Goal: Task Accomplishment & Management: Complete application form

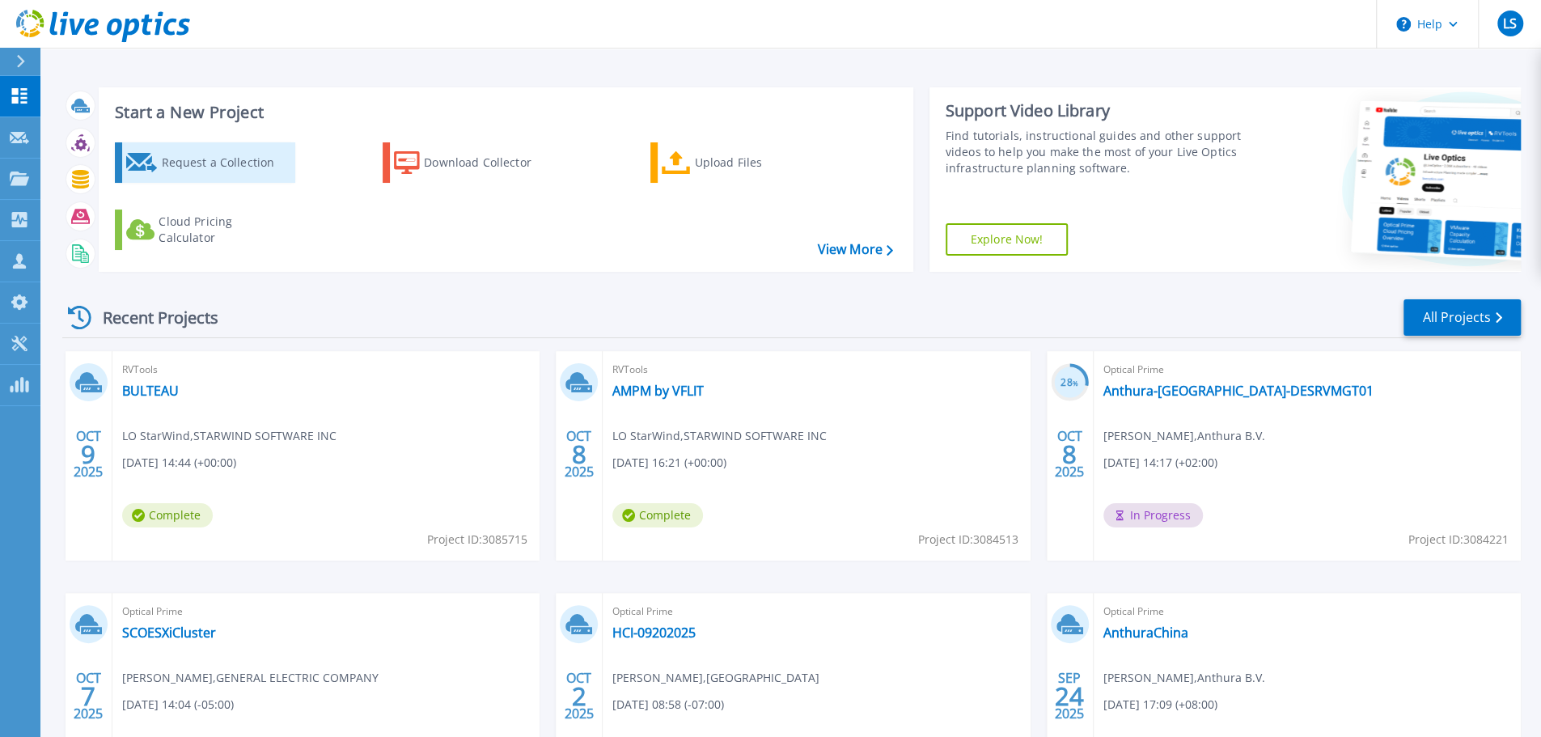
click at [225, 158] on div "Request a Collection" at bounding box center [225, 162] width 129 height 32
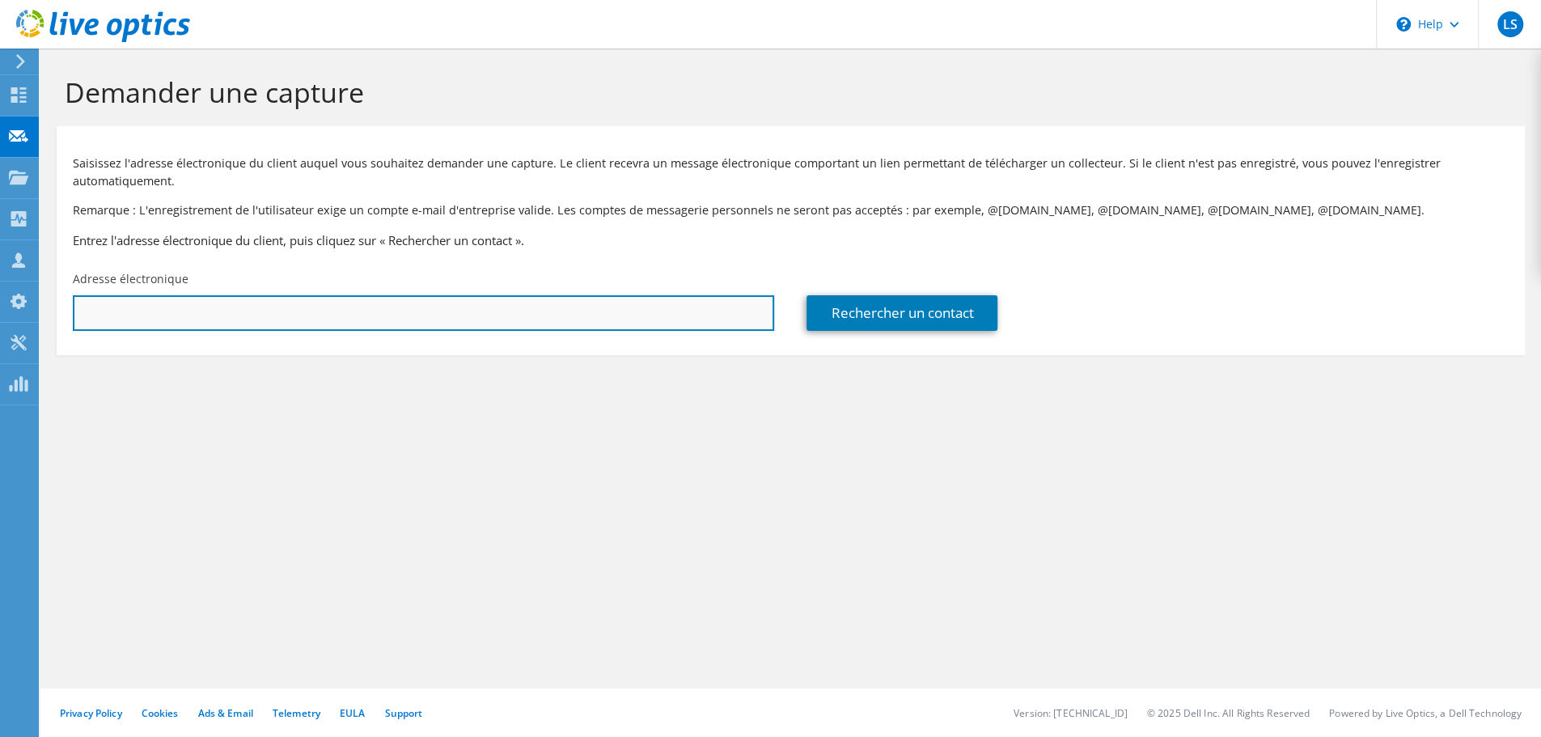
click at [252, 309] on input "text" at bounding box center [424, 313] width 702 height 36
paste input "Egbert Nijmeijer | ict/teamwork <Egbert@ictteamwork.nl>"
drag, startPoint x: 269, startPoint y: 313, endPoint x: 70, endPoint y: 293, distance: 200.1
click at [70, 293] on div "Adresse électronique Egbert Nijmeijer | ict/teamwork <Egbert@ictteamwork.nl>" at bounding box center [424, 301] width 734 height 76
click at [246, 320] on input "Egbert@ictteamwork.nl>" at bounding box center [424, 313] width 702 height 36
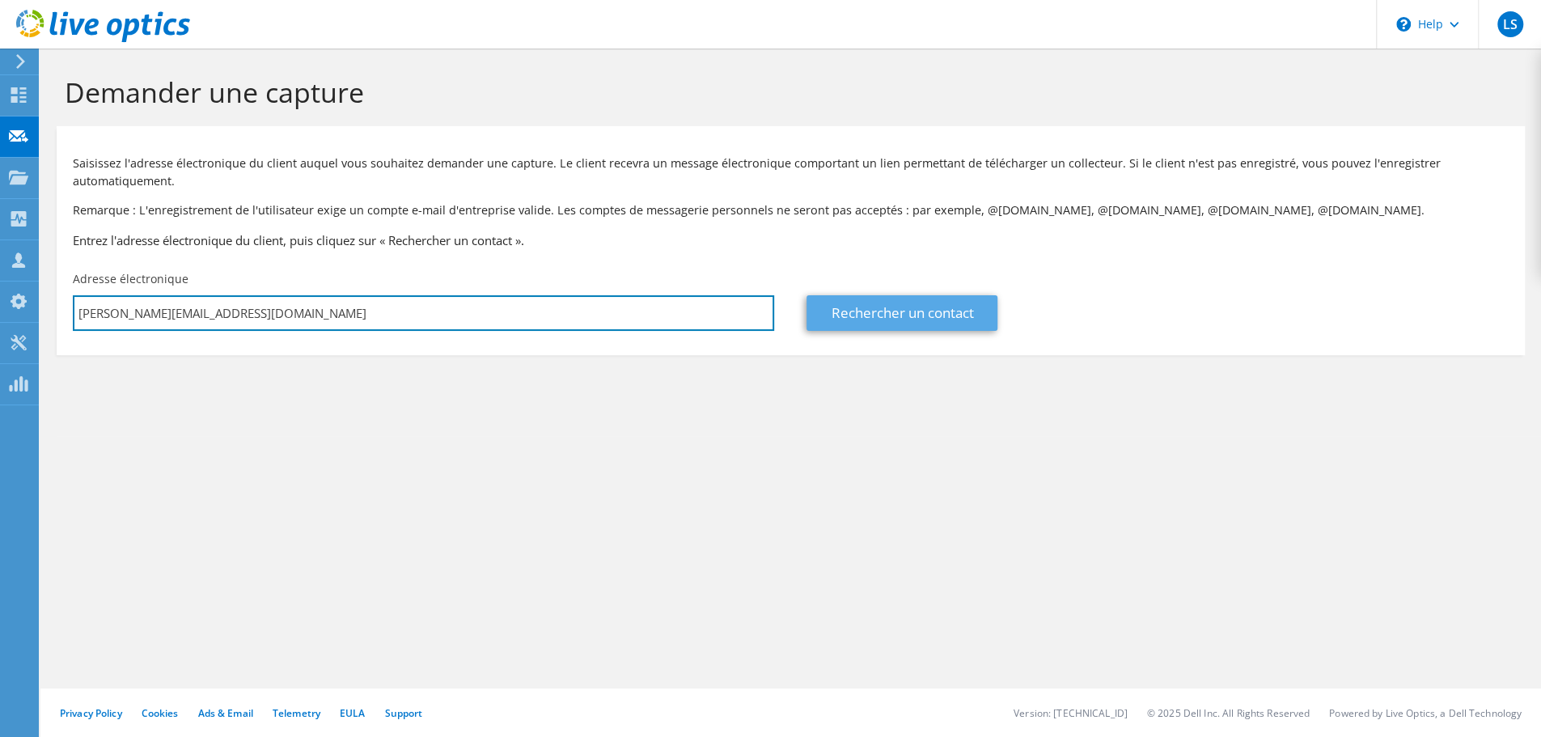
type input "Egbert@ictteamwork.nl"
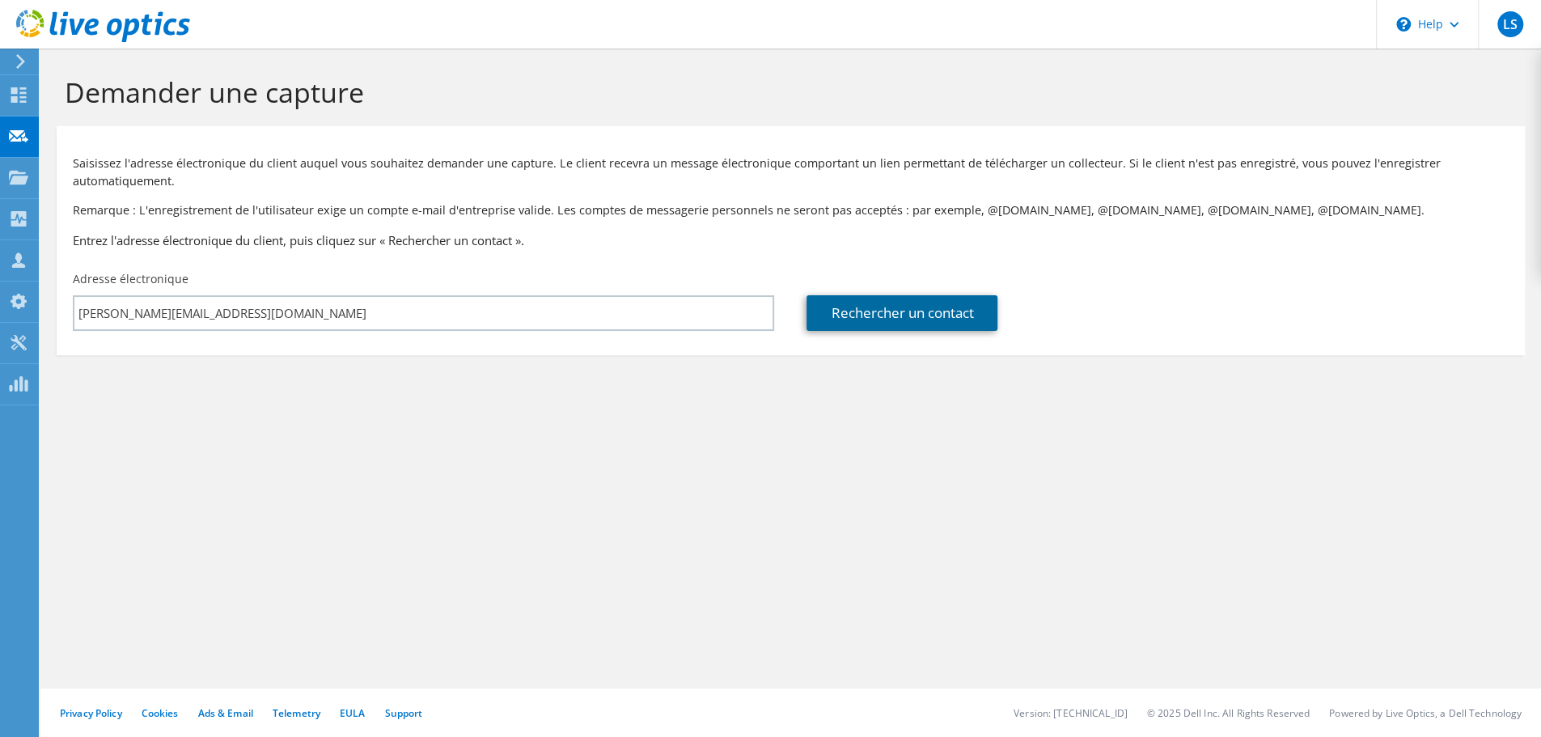
click at [861, 314] on link "Rechercher un contact" at bounding box center [902, 313] width 191 height 36
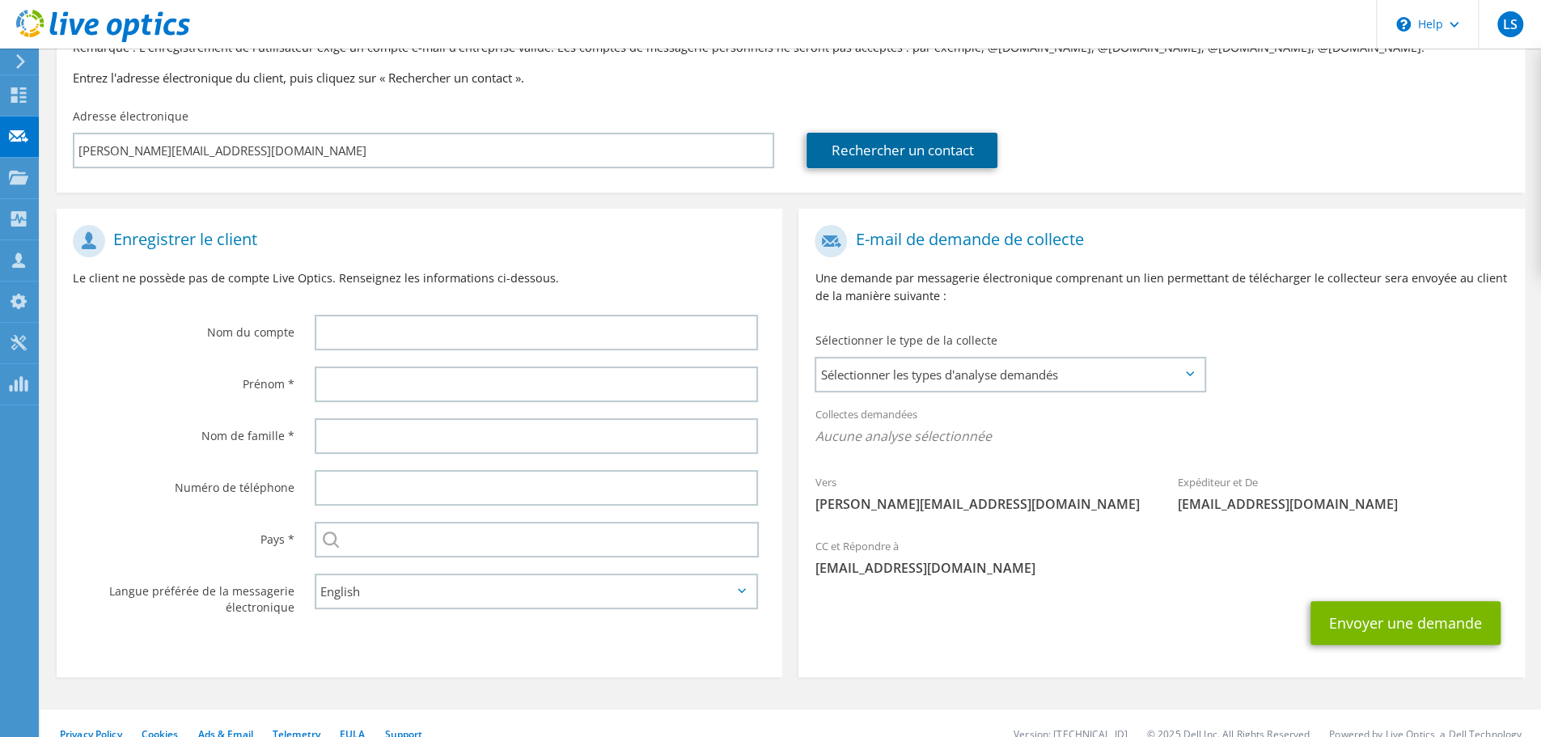
scroll to position [184, 0]
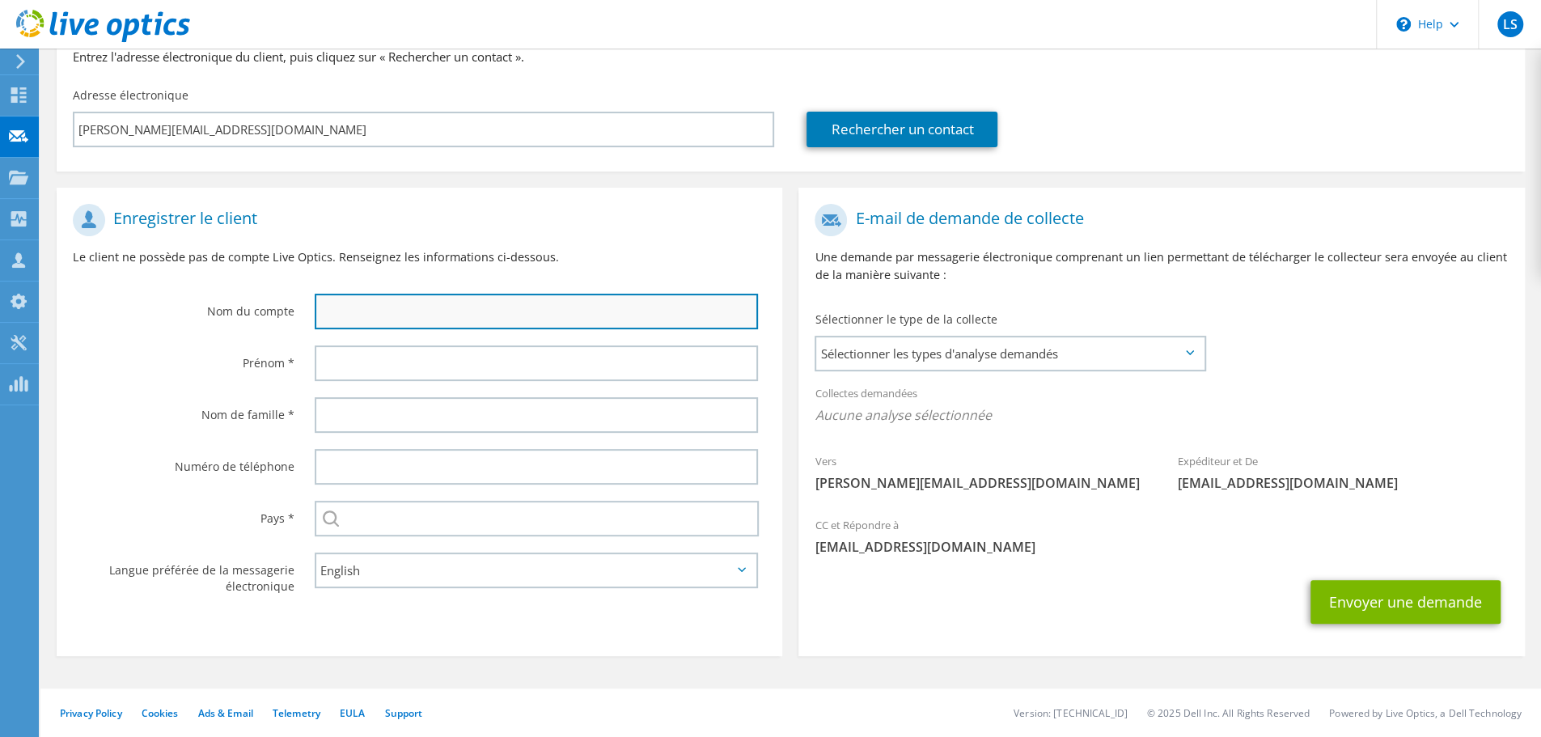
click at [452, 303] on input "text" at bounding box center [536, 312] width 443 height 36
paste input "ICT Teamwork"
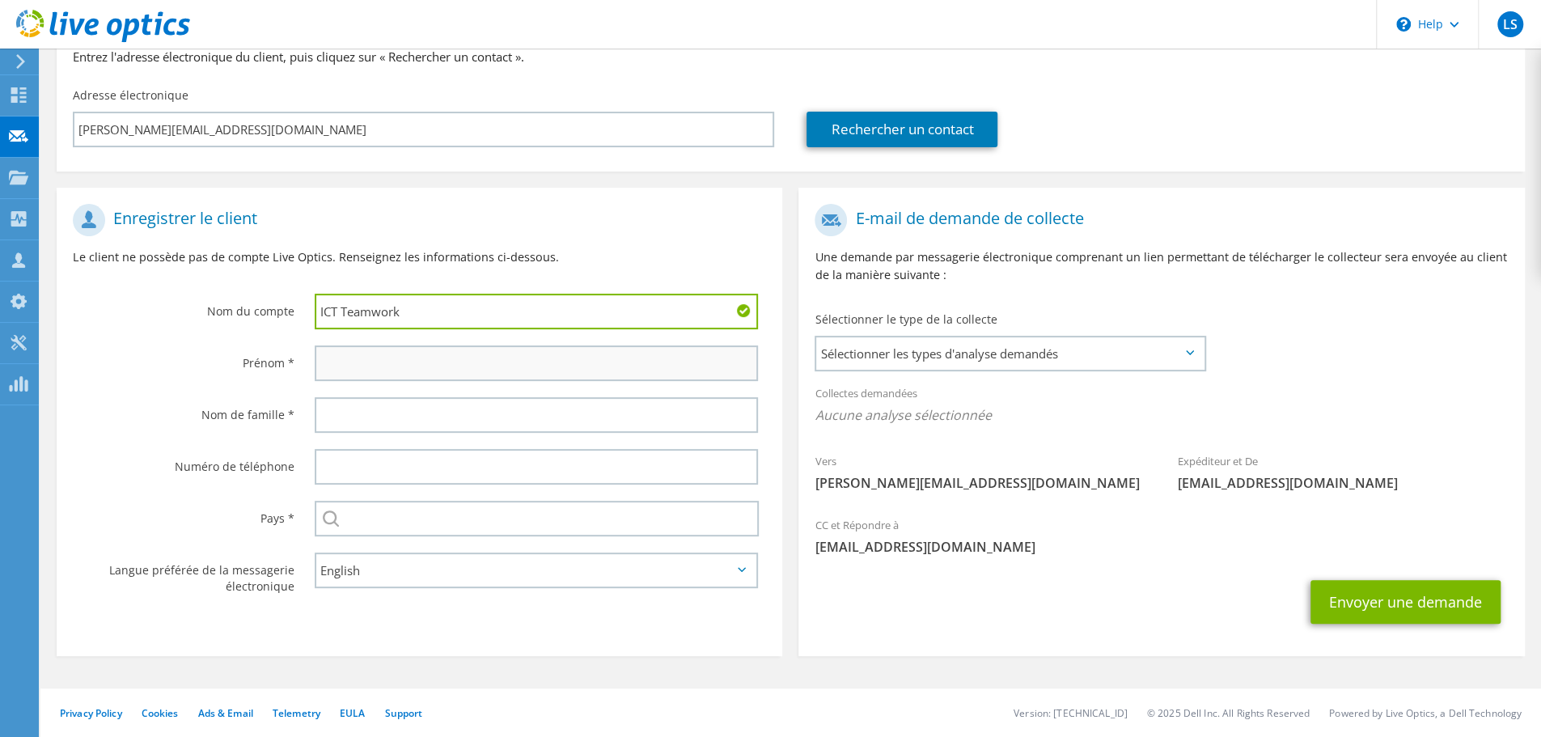
type input "ICT Teamwork"
click at [382, 357] on input "text" at bounding box center [536, 364] width 443 height 36
paste input "Egbert Nijmeijer"
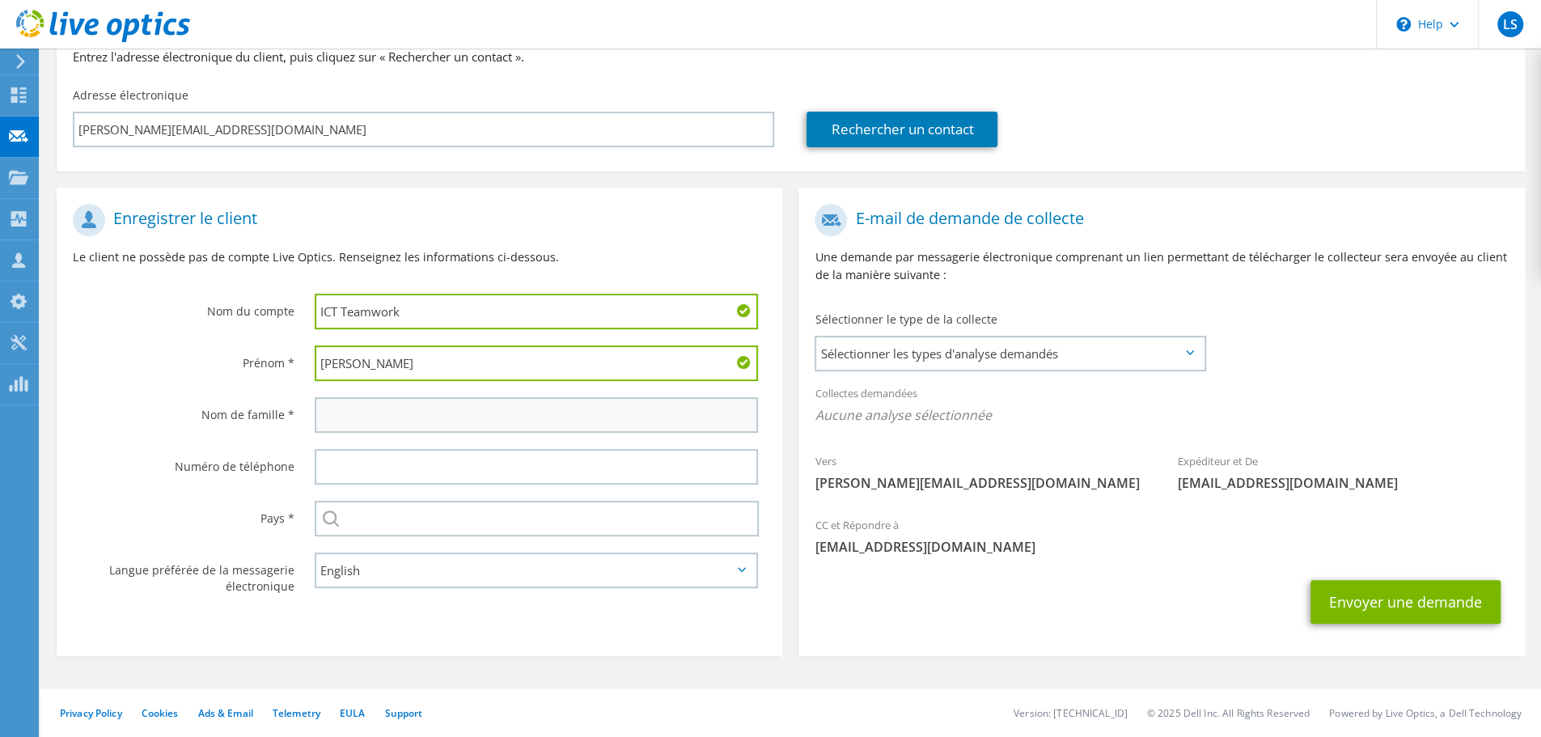
type input "Egbert Nijmeijer"
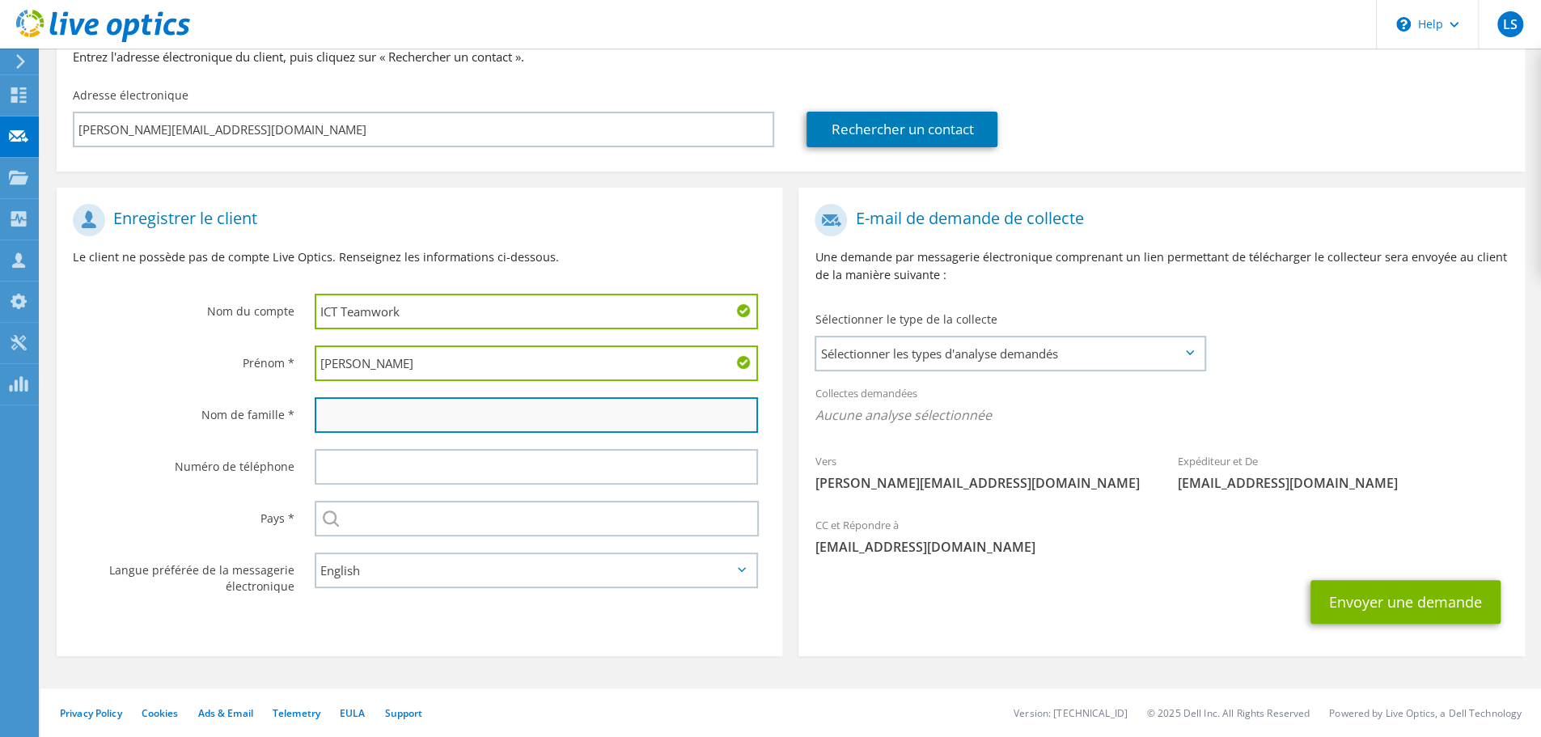
click at [401, 412] on input "text" at bounding box center [536, 415] width 443 height 36
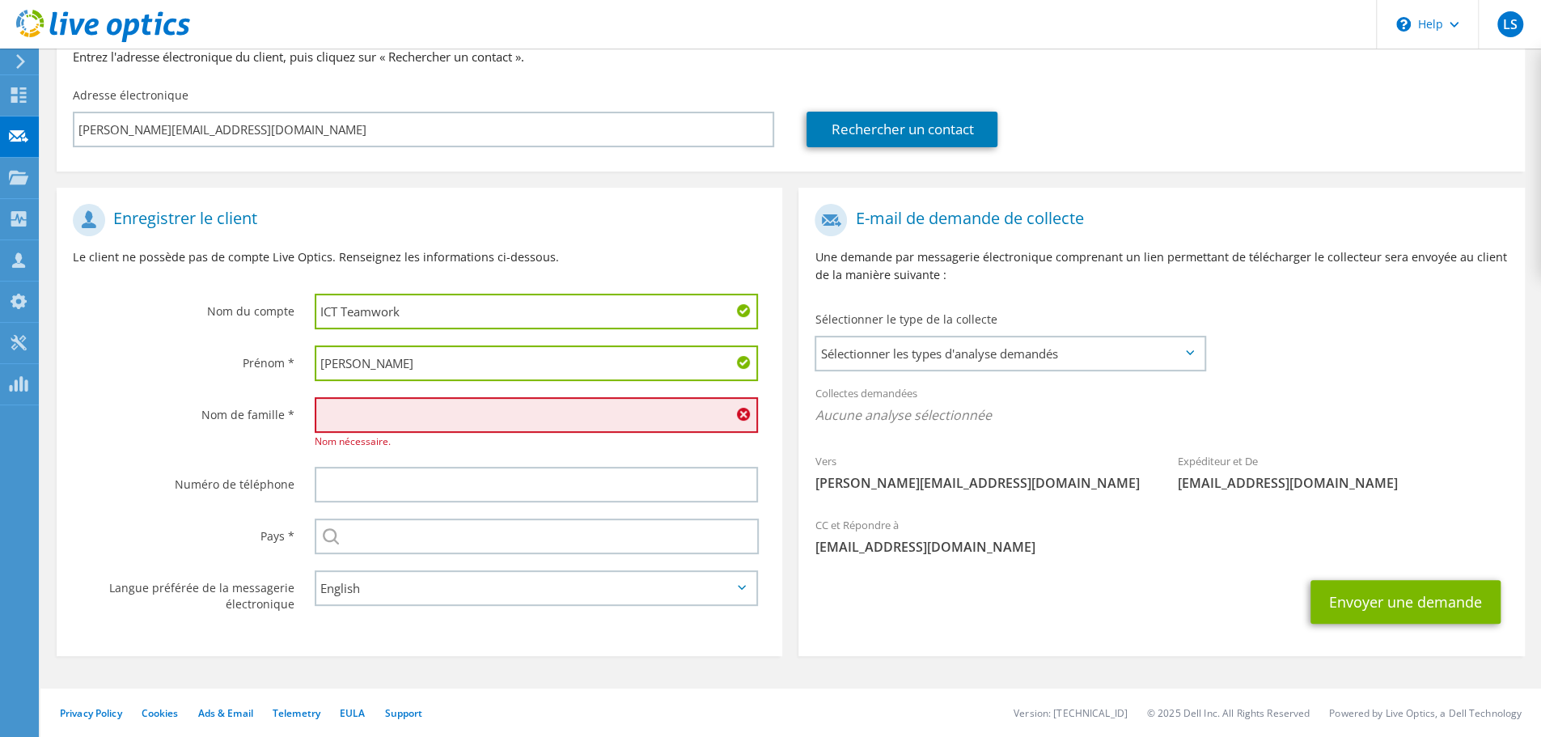
paste input "Egbert Nijmeijer"
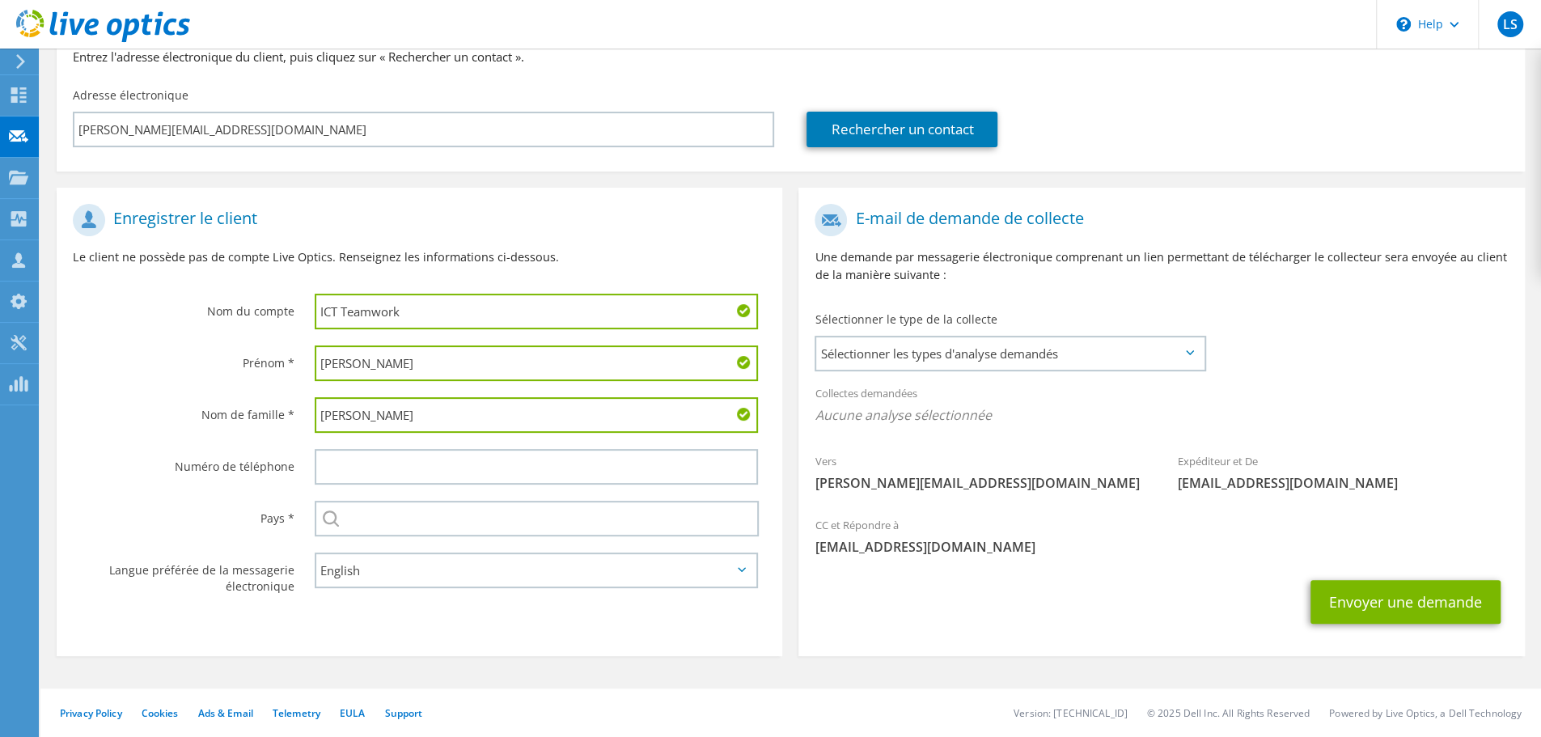
type input "Egbert Nijmeijer"
click at [388, 362] on input "Egbert Nijmeijer" at bounding box center [536, 364] width 443 height 36
type input "Egbert"
click at [343, 416] on input "Egbert Nijmeijer" at bounding box center [536, 415] width 443 height 36
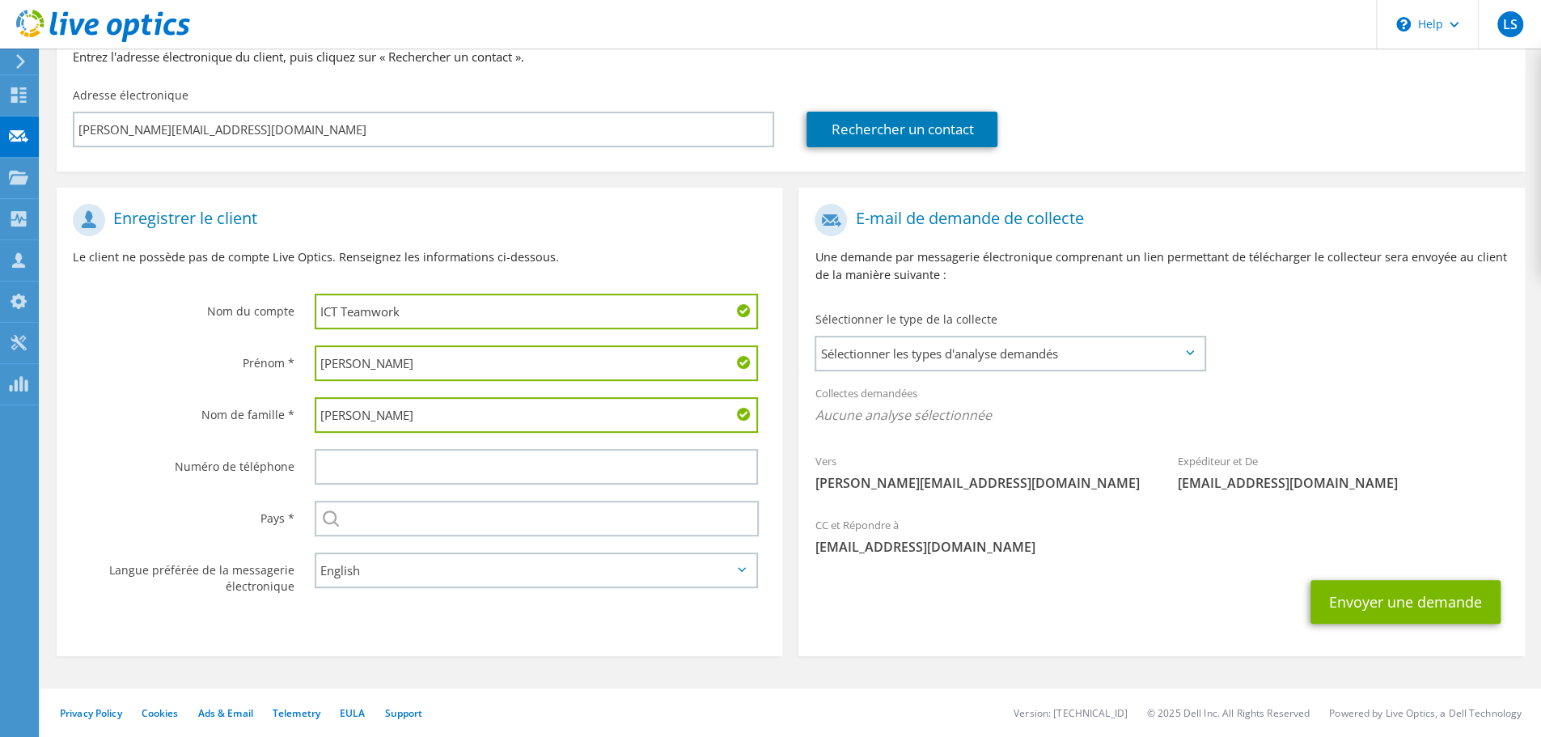
click at [343, 416] on input "Egbert Nijmeijer" at bounding box center [536, 415] width 443 height 36
type input "Nijmeijer"
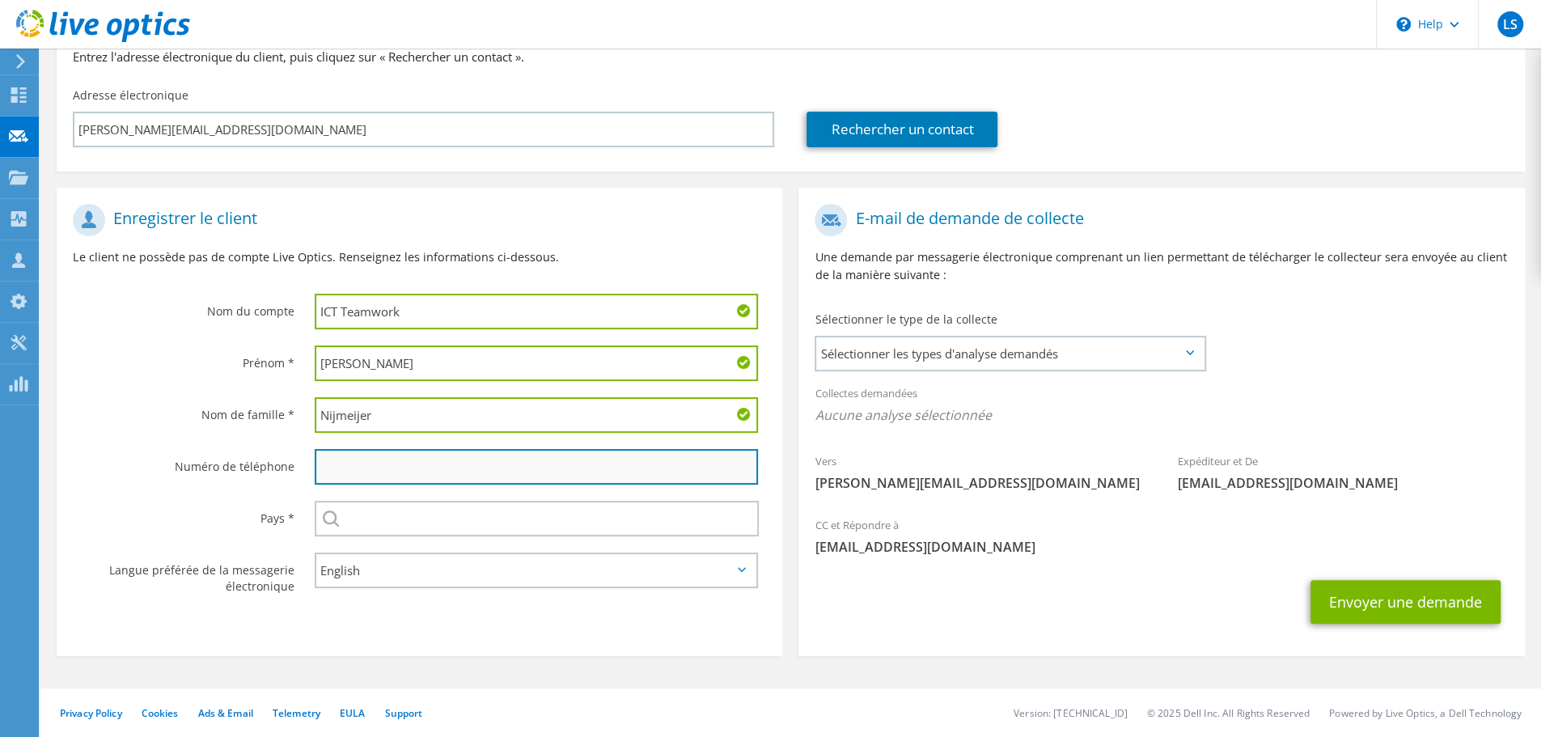
click at [382, 474] on input "text" at bounding box center [536, 467] width 443 height 36
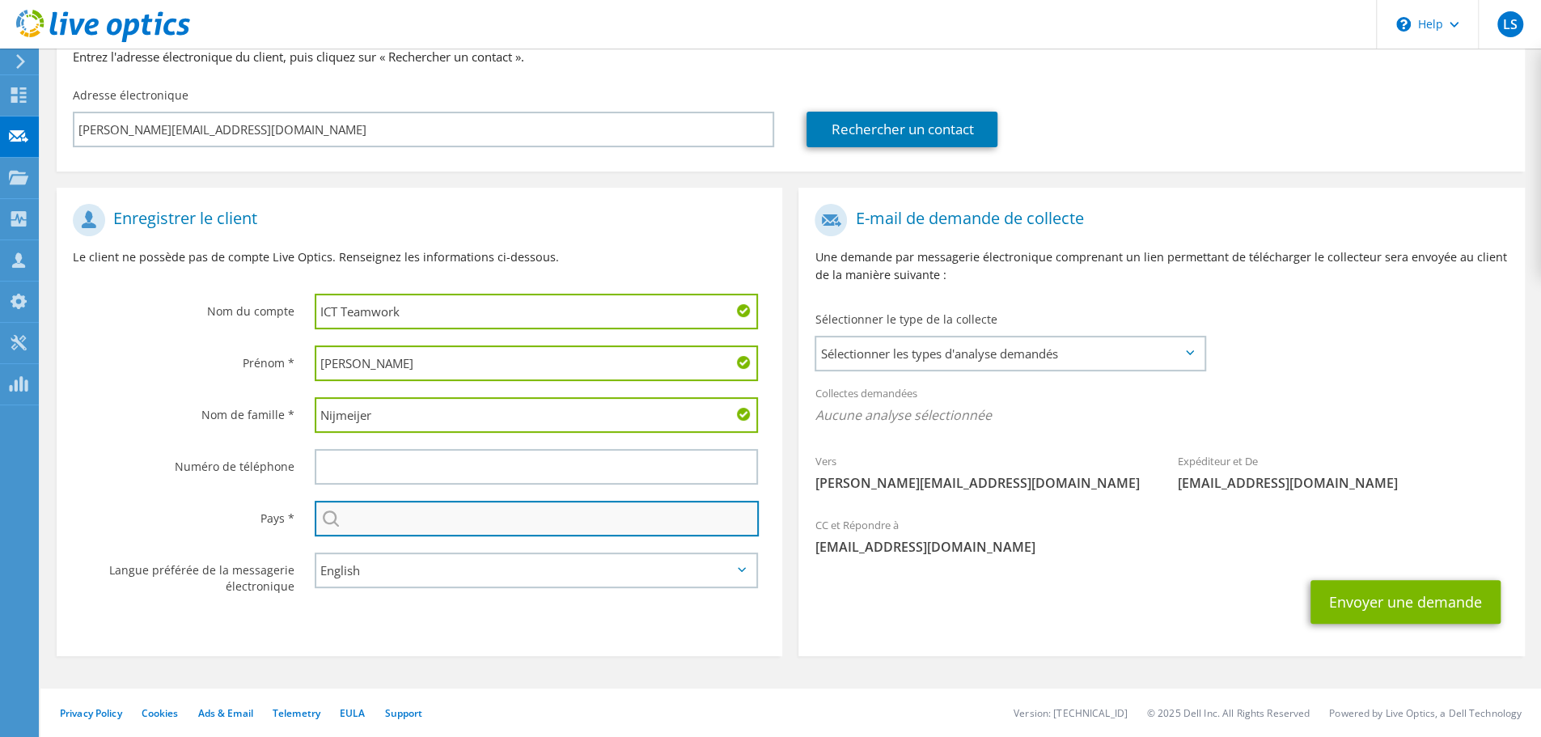
click at [559, 512] on input "text" at bounding box center [537, 519] width 444 height 36
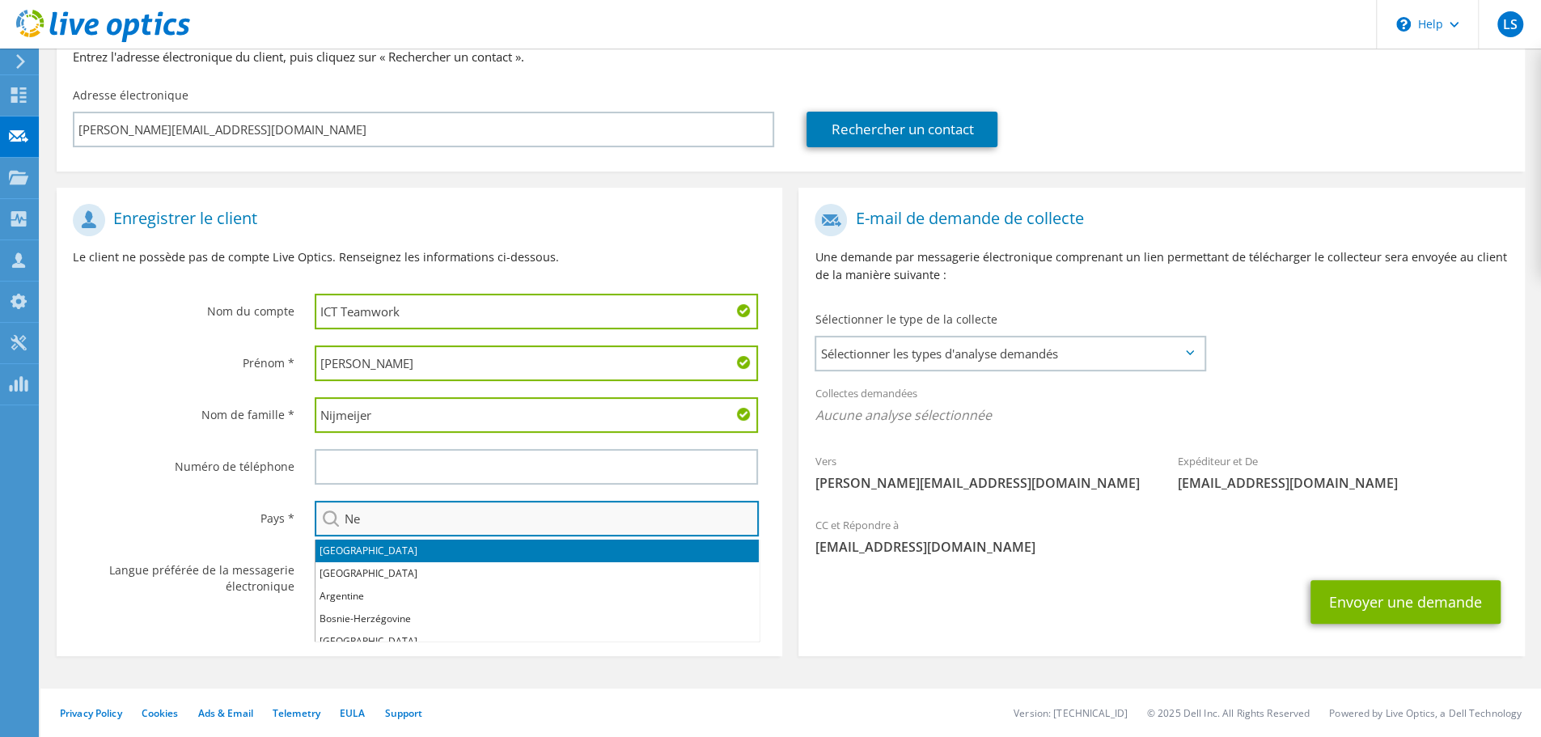
type input "N"
click at [447, 550] on li "Pays-Bas" at bounding box center [537, 551] width 443 height 23
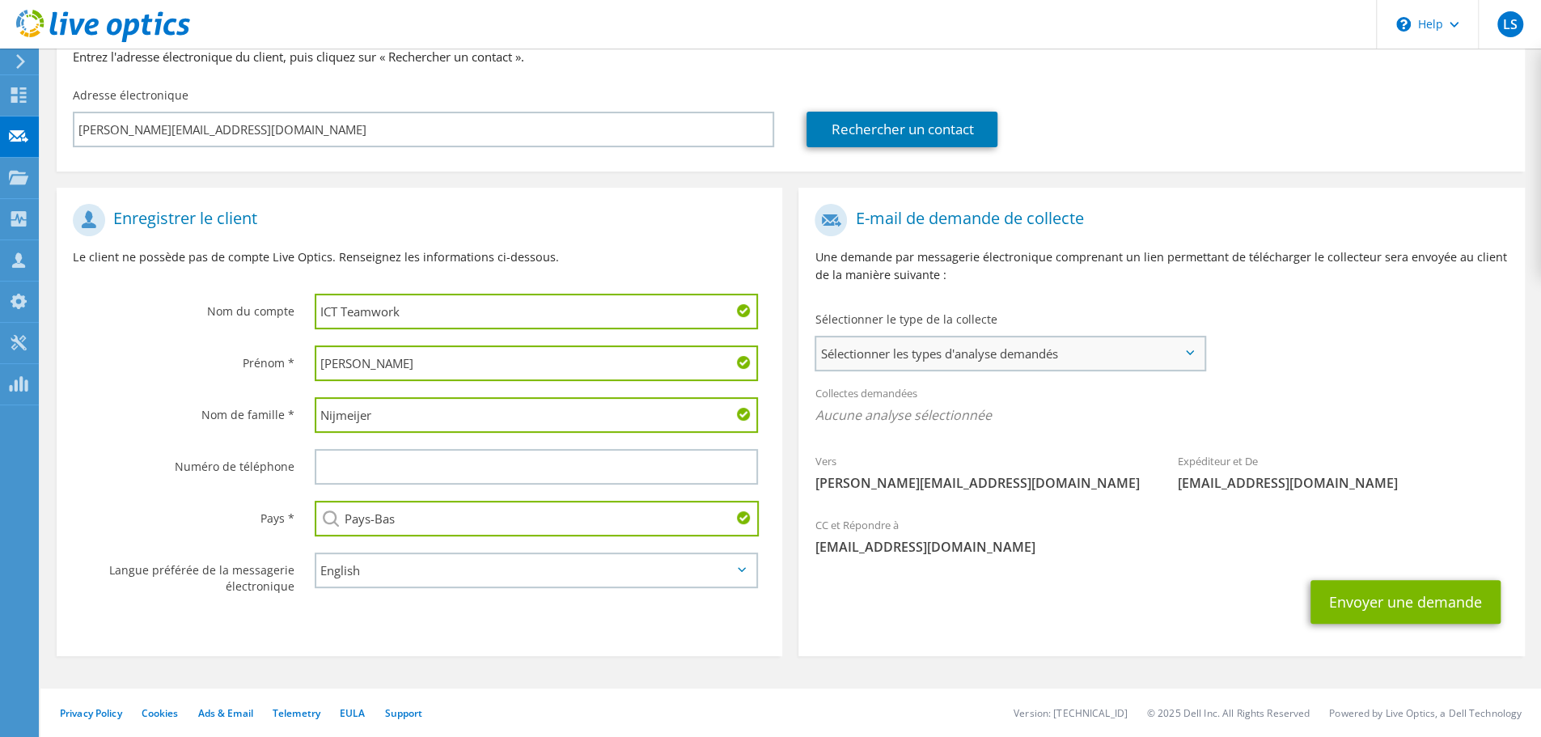
type input "Pays-Bas"
click at [1164, 349] on span "Sélectionner les types d'analyse demandés" at bounding box center [1010, 353] width 388 height 32
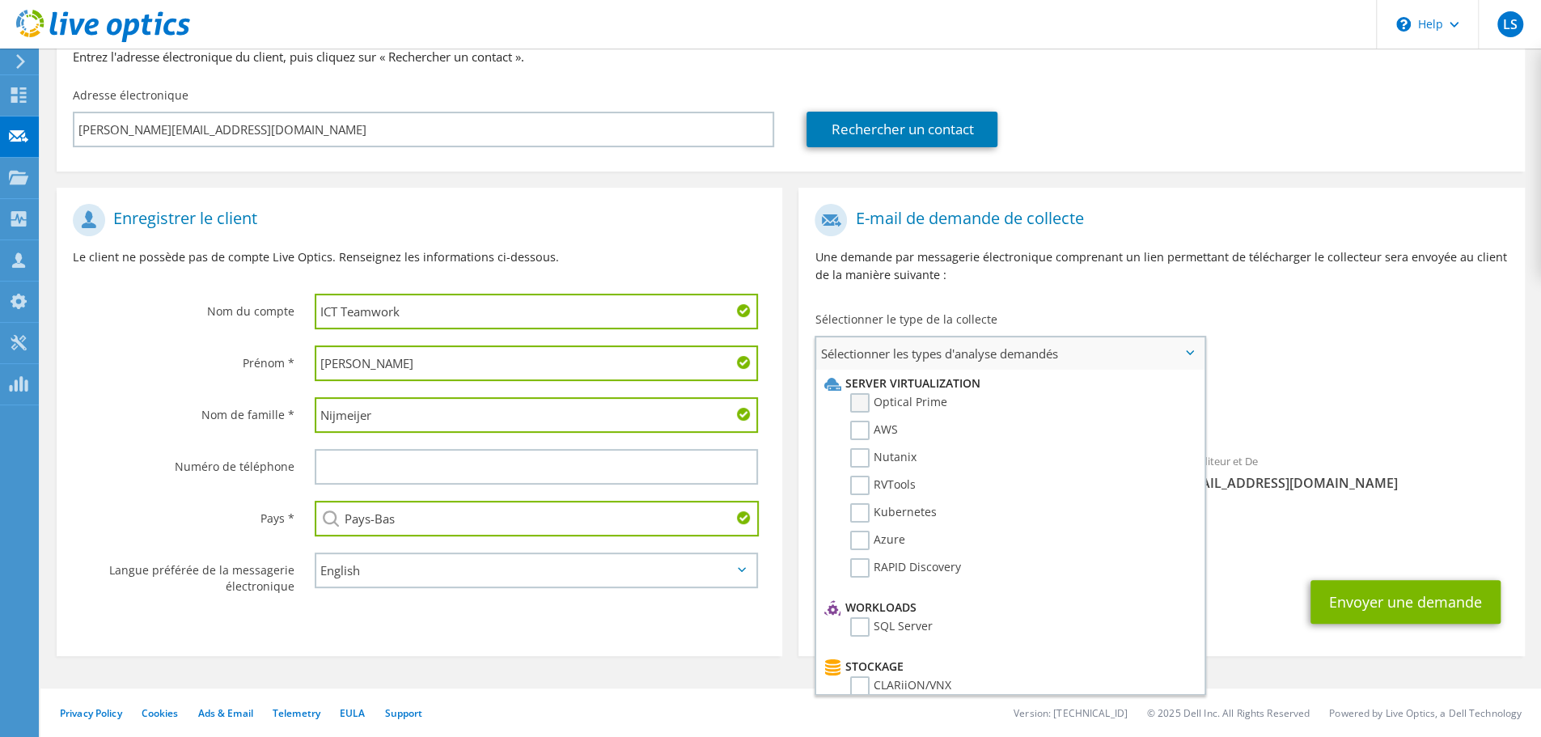
click at [932, 399] on label "Optical Prime" at bounding box center [898, 402] width 97 height 19
click at [0, 0] on input "Optical Prime" at bounding box center [0, 0] width 0 height 0
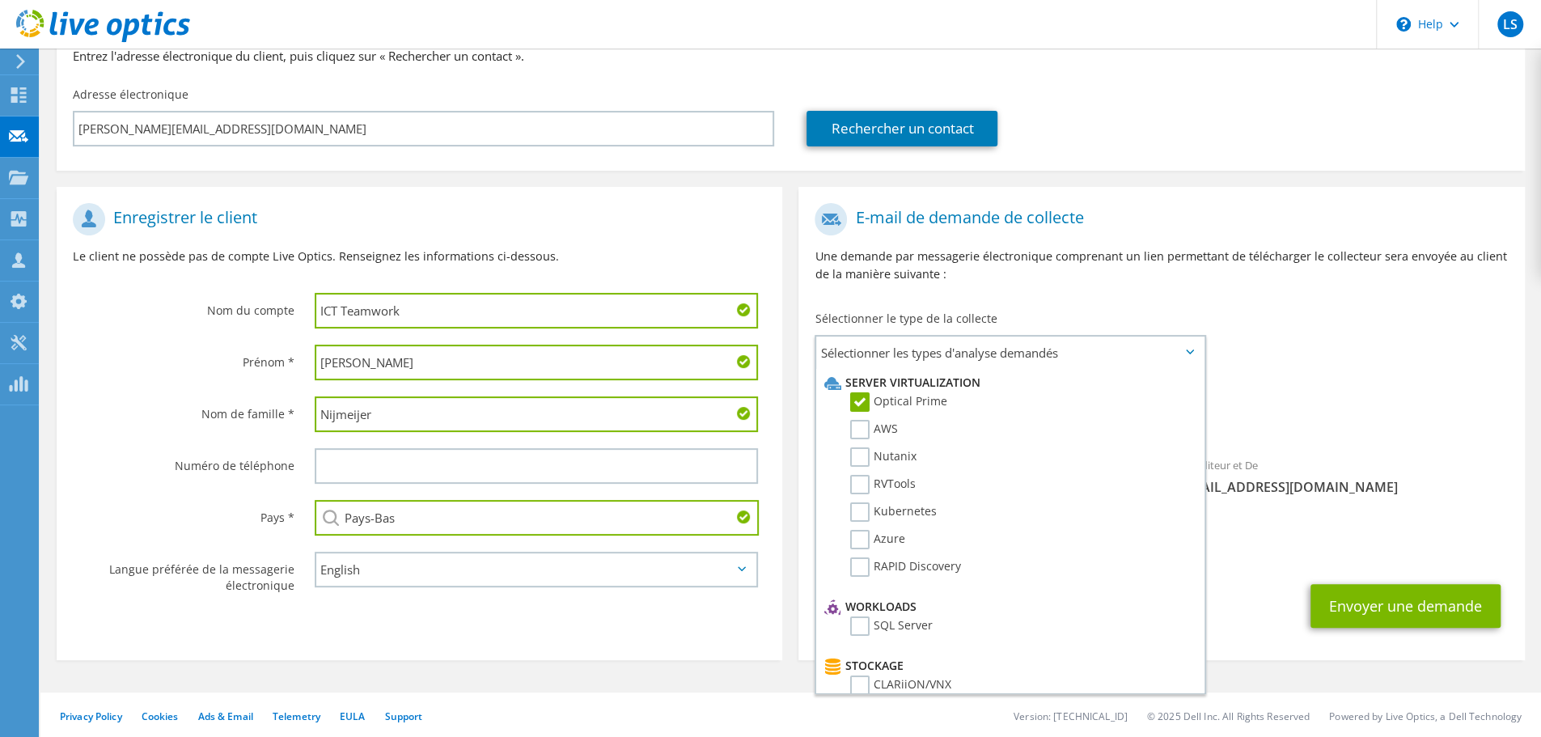
click at [1304, 313] on div "Vers Egbert@ictteamwork.nl Expéditeur et De liveoptics@liveoptics.com" at bounding box center [1162, 353] width 726 height 317
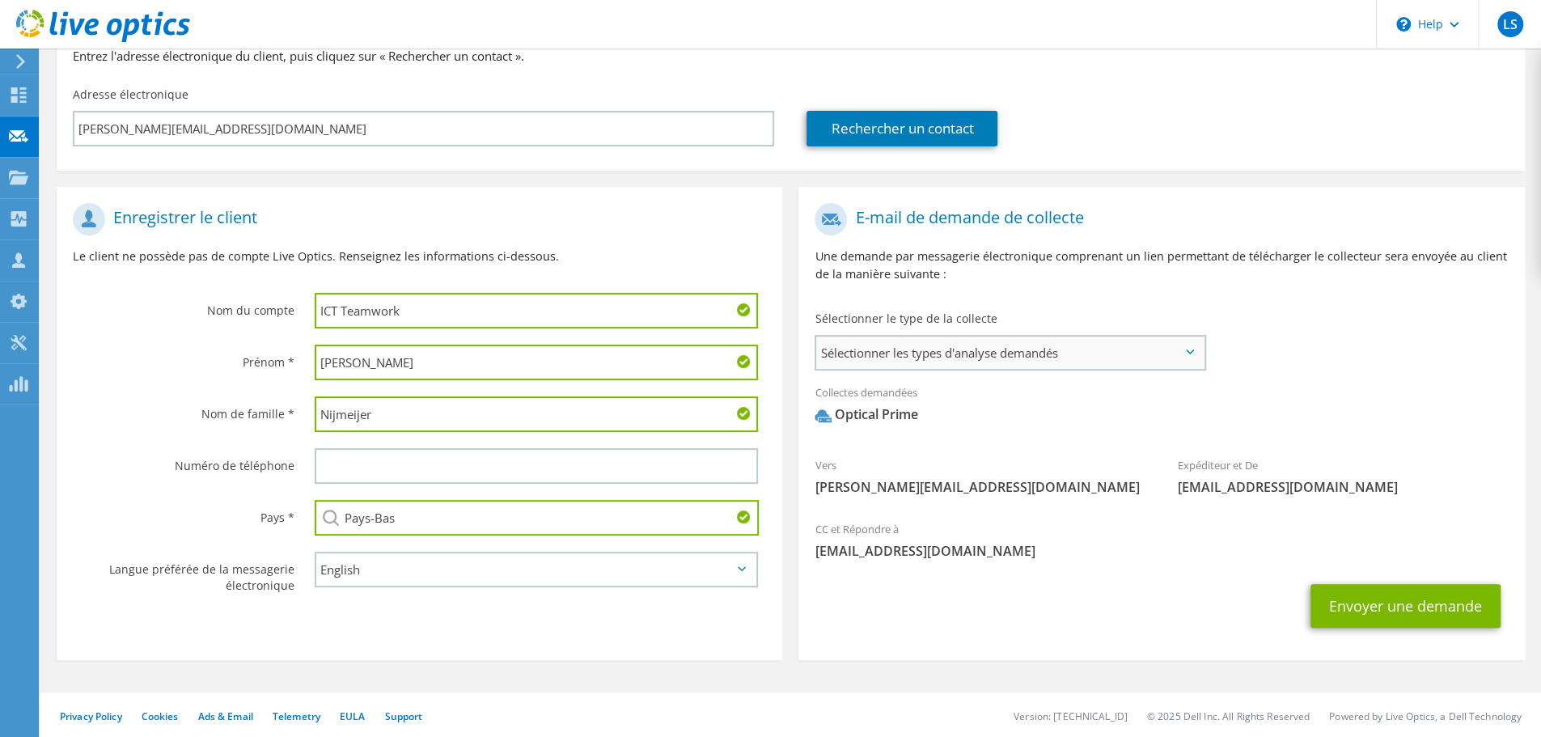
click at [1075, 350] on span "Sélectionner les types d'analyse demandés" at bounding box center [1010, 353] width 388 height 32
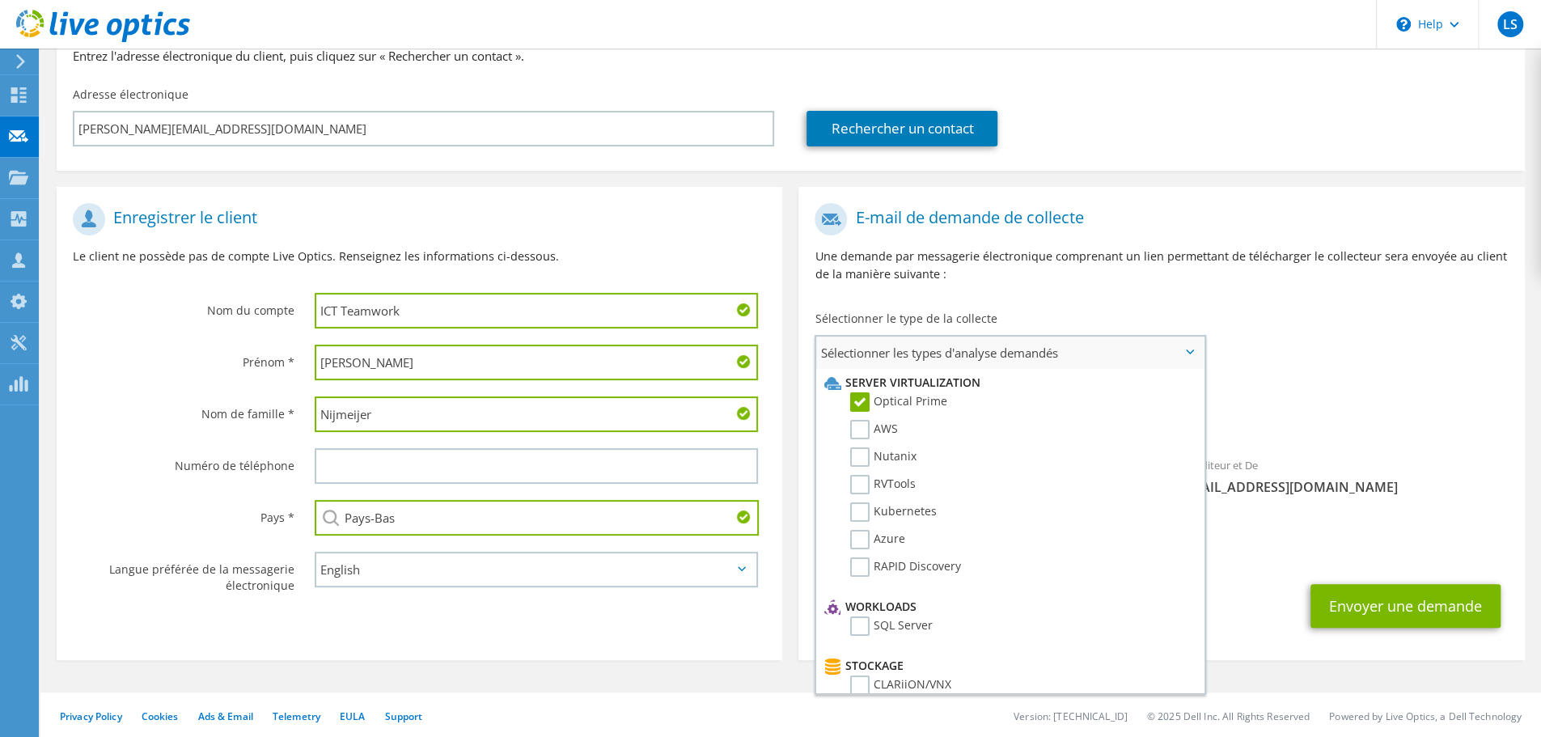
click at [934, 399] on label "Optical Prime" at bounding box center [898, 401] width 97 height 19
click at [0, 0] on input "Optical Prime" at bounding box center [0, 0] width 0 height 0
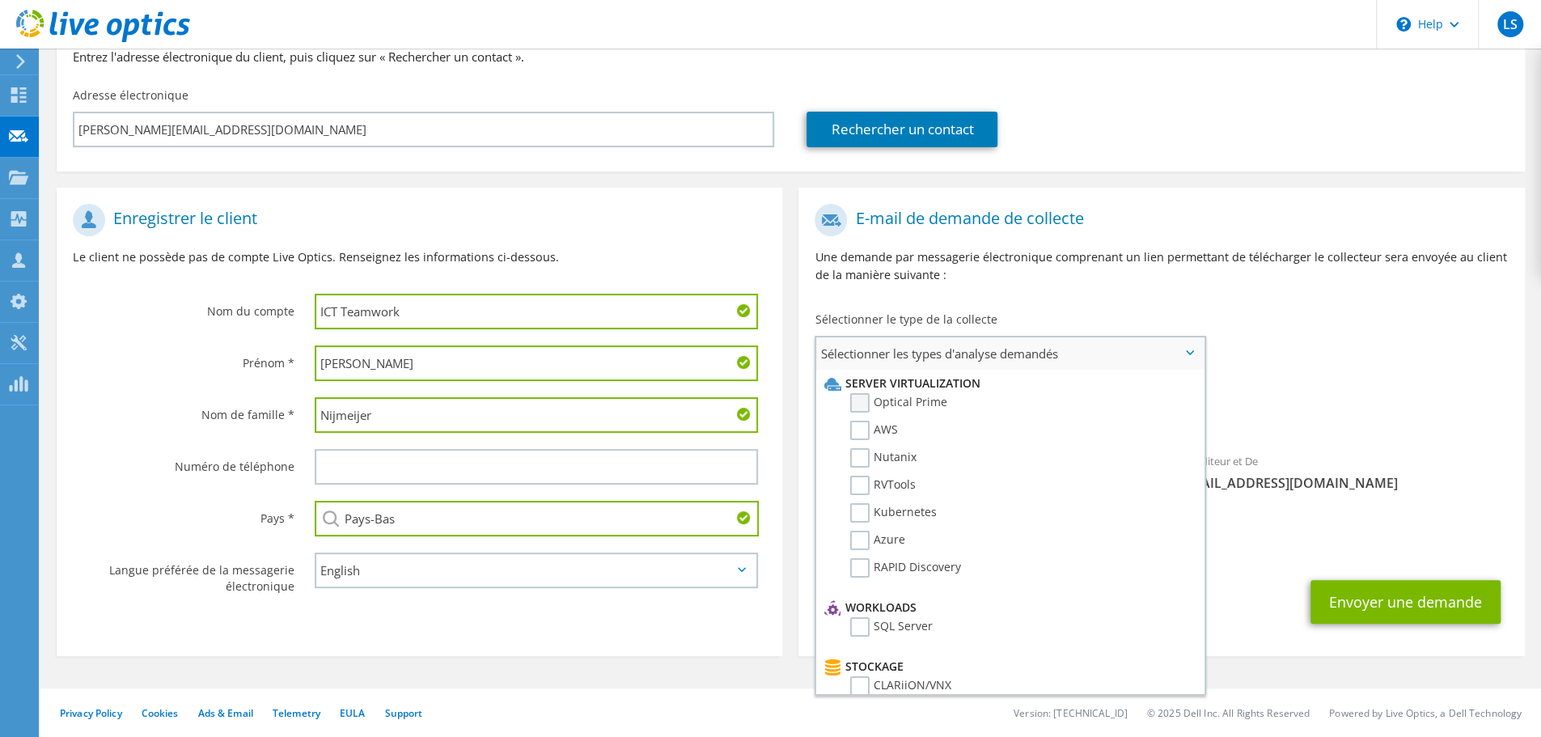
click at [934, 399] on label "Optical Prime" at bounding box center [898, 402] width 97 height 19
click at [0, 0] on input "Optical Prime" at bounding box center [0, 0] width 0 height 0
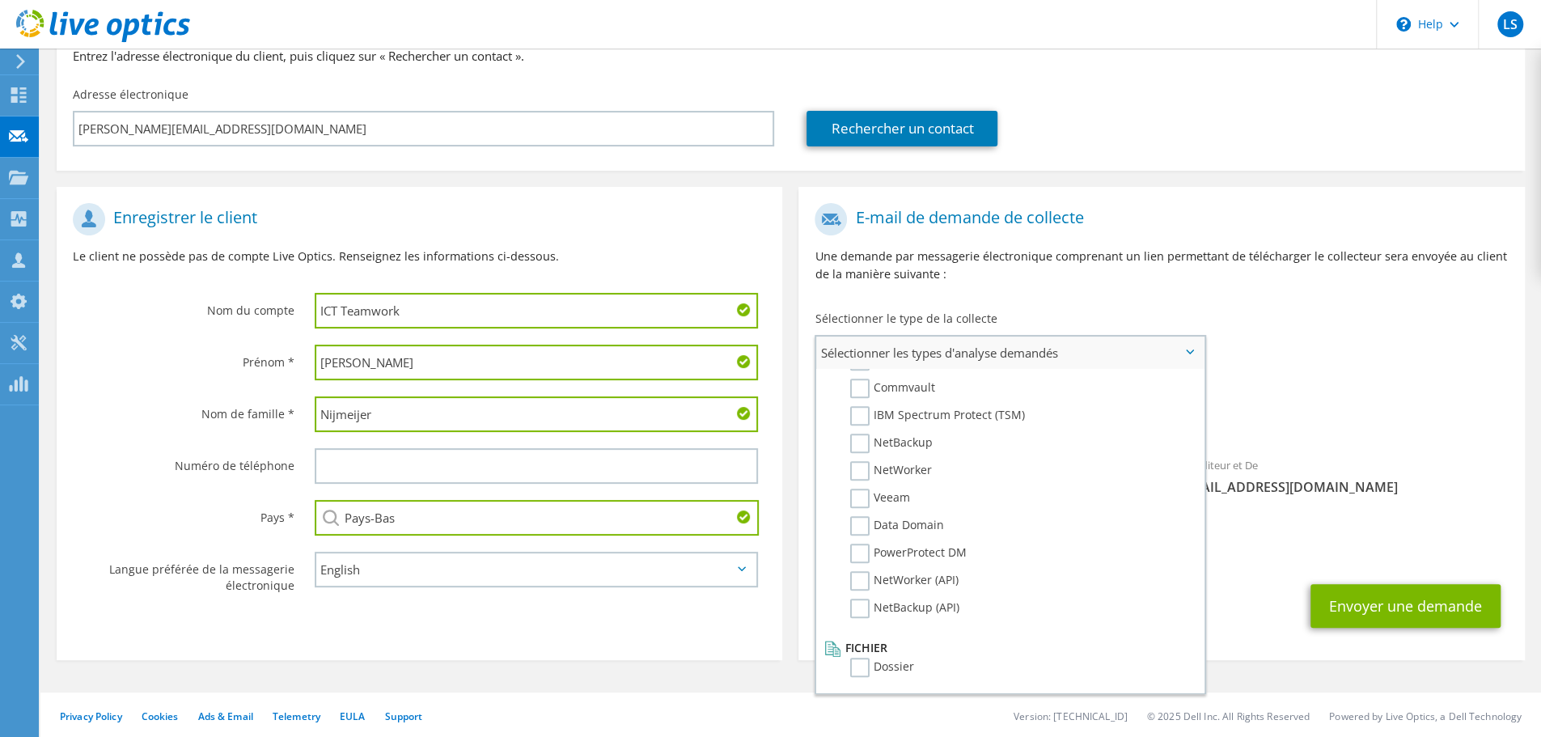
scroll to position [770, 0]
click at [1345, 417] on span "Optical Prime" at bounding box center [1161, 418] width 693 height 27
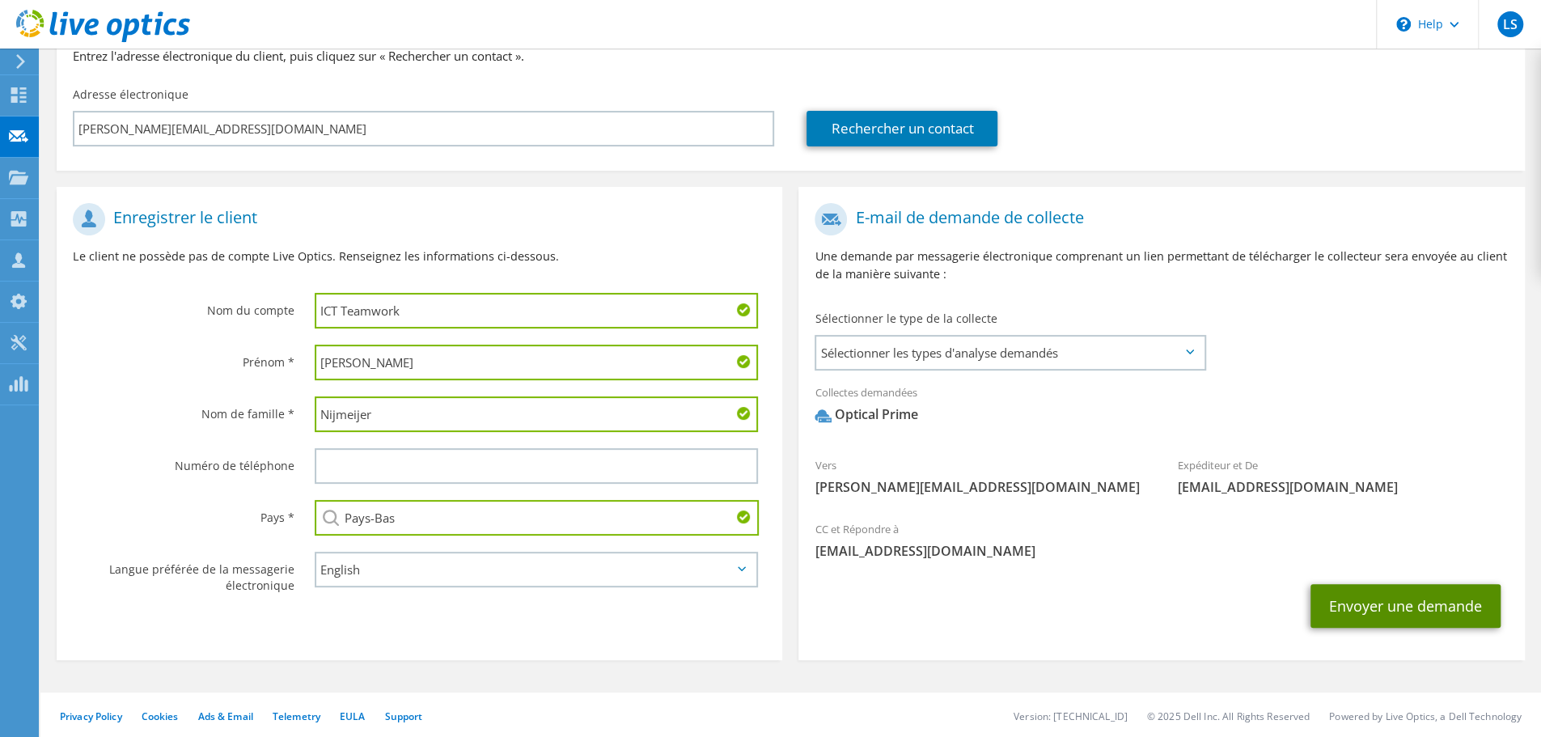
click at [1448, 610] on button "Envoyer une demande" at bounding box center [1406, 606] width 190 height 44
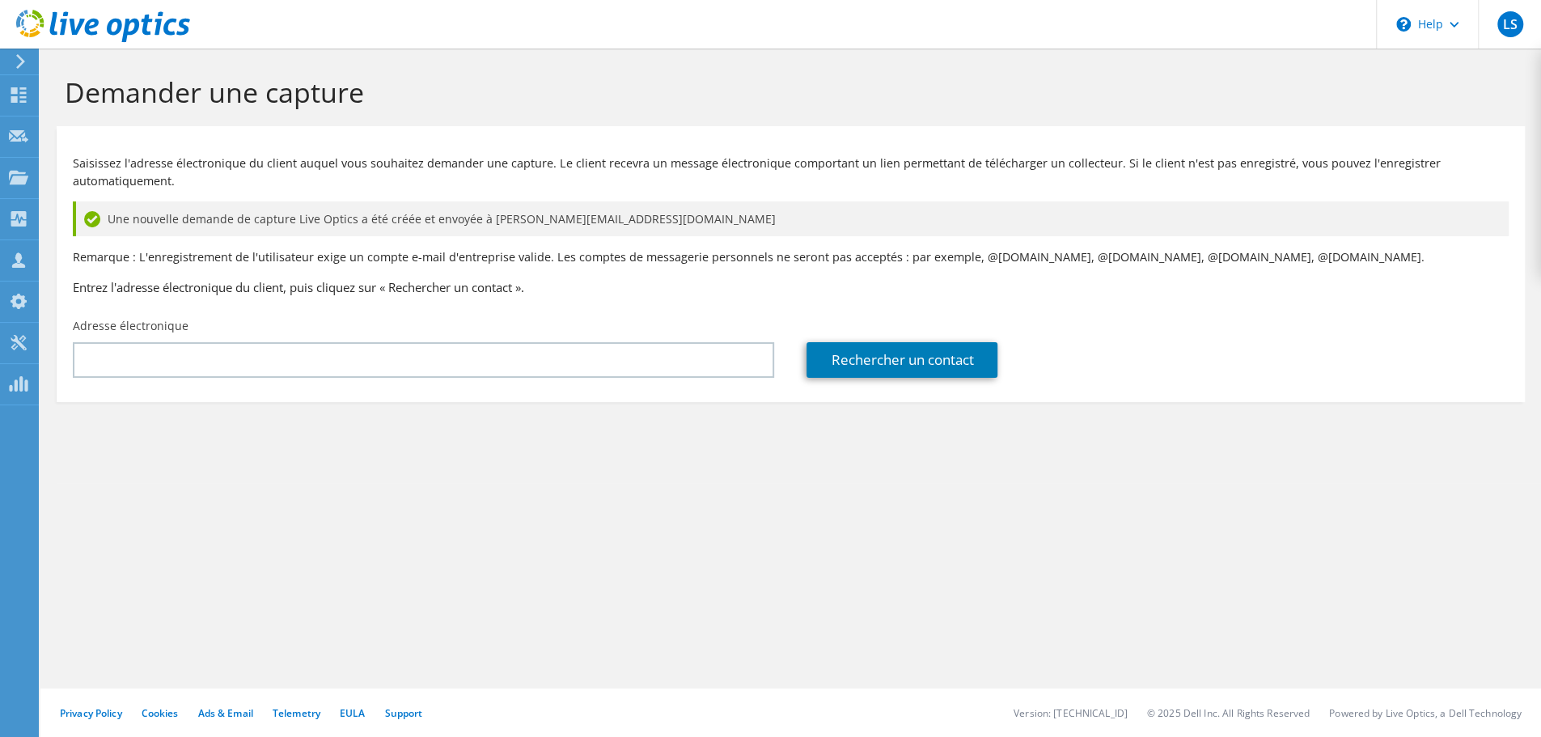
click at [167, 22] on use at bounding box center [103, 26] width 174 height 32
